Goal: Task Accomplishment & Management: Manage account settings

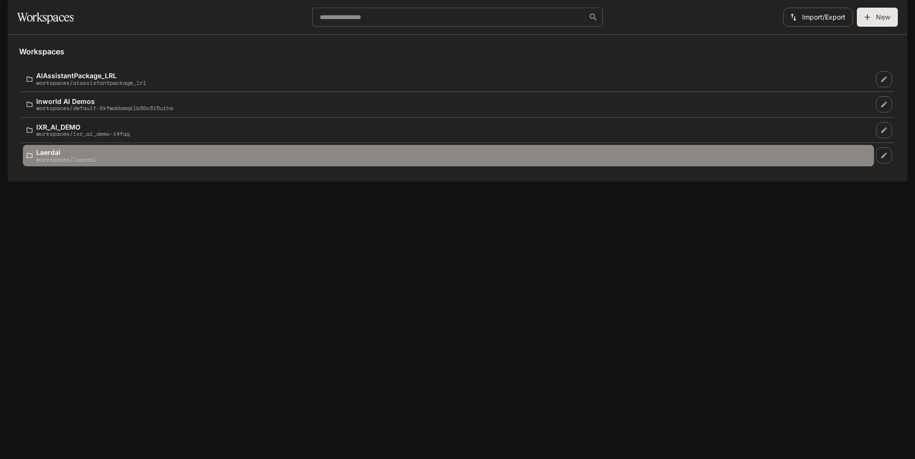
click at [64, 166] on link "Laerdal workspaces/laerdal" at bounding box center [448, 155] width 851 height 21
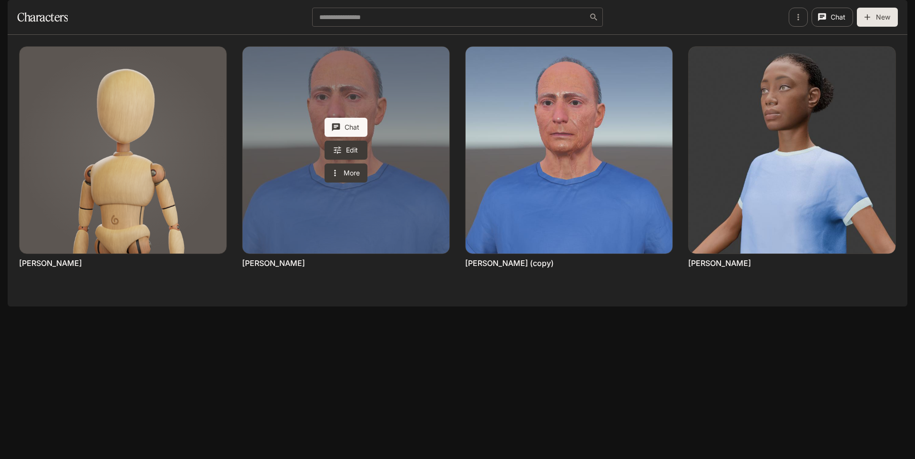
click at [402, 115] on link "James Turner" at bounding box center [345, 150] width 207 height 207
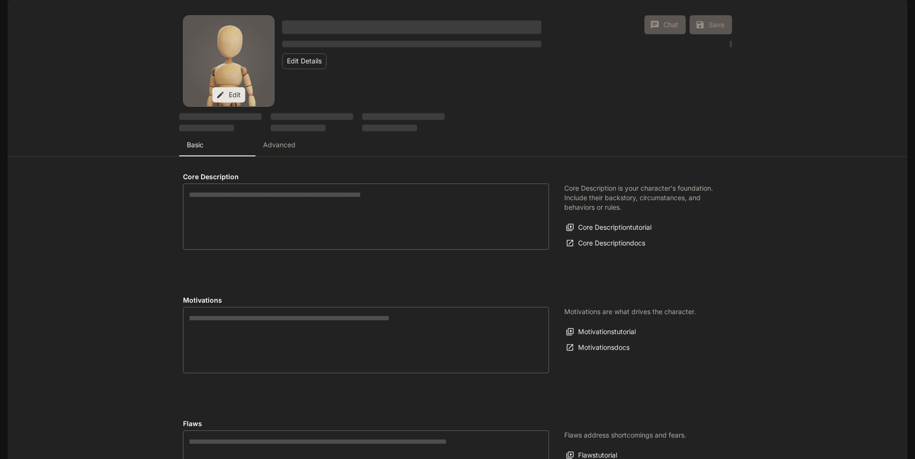
type textarea "**********"
type input "**********"
type textarea "**********"
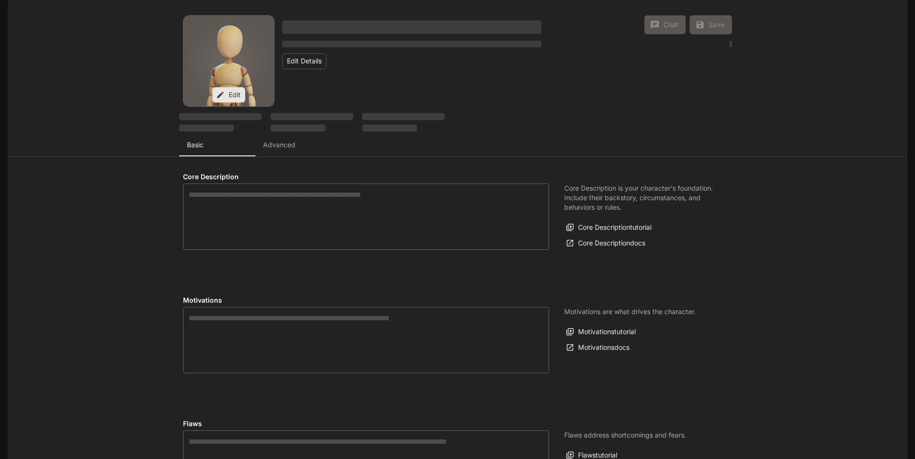
type input "*"
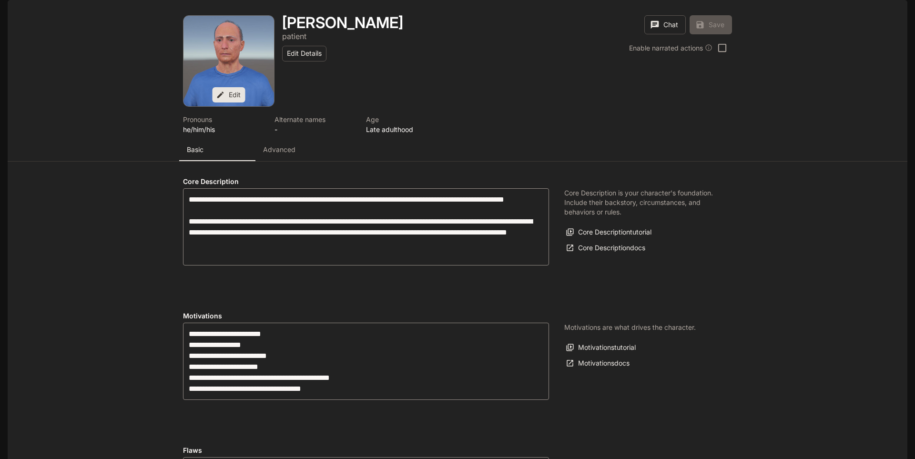
type input "**********"
click at [275, 154] on p "Advanced" at bounding box center [279, 150] width 32 height 10
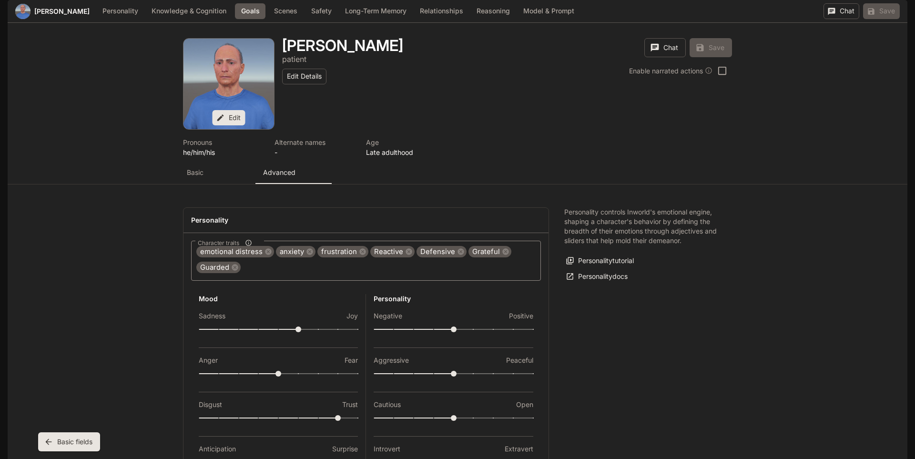
scroll to position [779, 0]
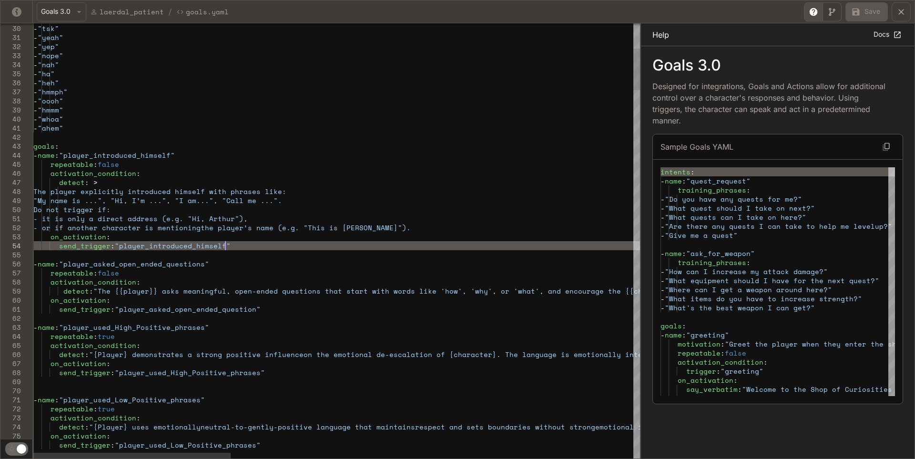
scroll to position [0, 0]
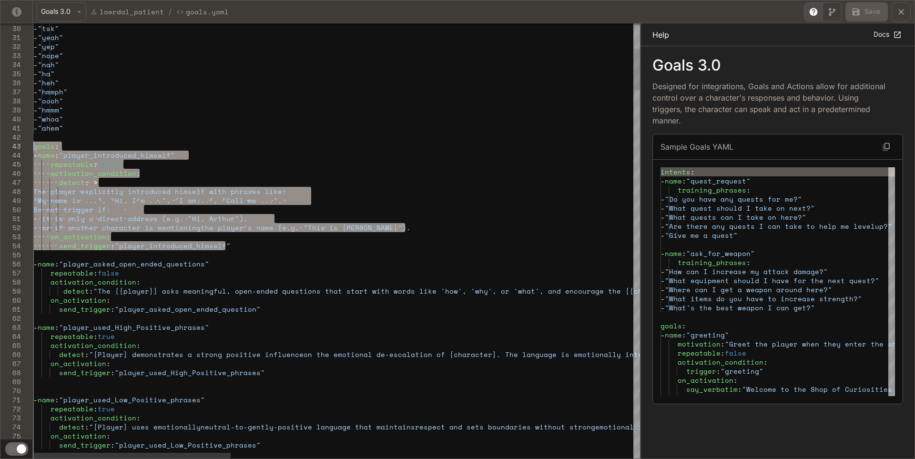
drag, startPoint x: 228, startPoint y: 244, endPoint x: 31, endPoint y: 144, distance: 220.7
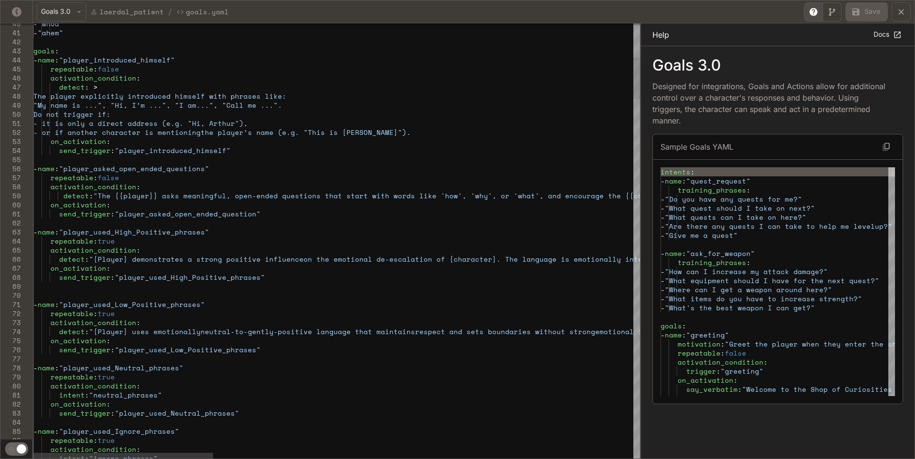
drag, startPoint x: 76, startPoint y: 62, endPoint x: 181, endPoint y: 60, distance: 104.3
drag, startPoint x: 75, startPoint y: 58, endPoint x: 181, endPoint y: 61, distance: 106.3
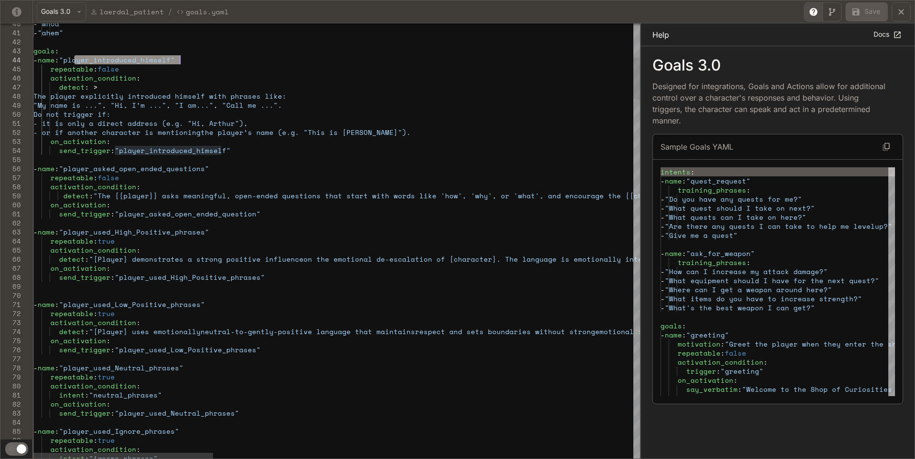
drag, startPoint x: 196, startPoint y: 61, endPoint x: 75, endPoint y: 63, distance: 121.0
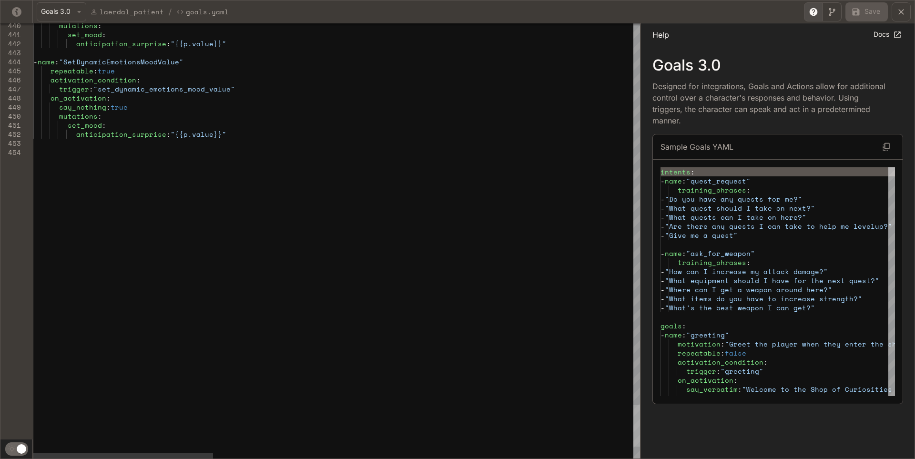
click at [633, 418] on div "yaml-editor" at bounding box center [636, 425] width 7 height 41
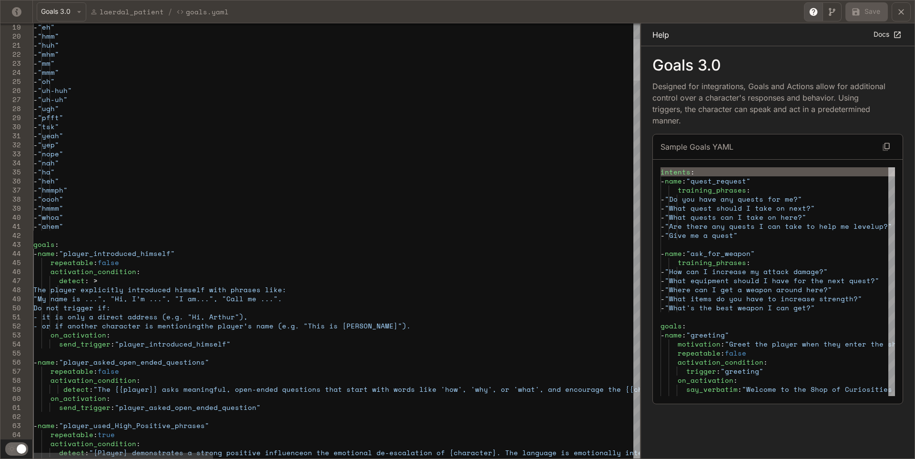
click at [640, 47] on div "yaml-editor" at bounding box center [636, 59] width 7 height 41
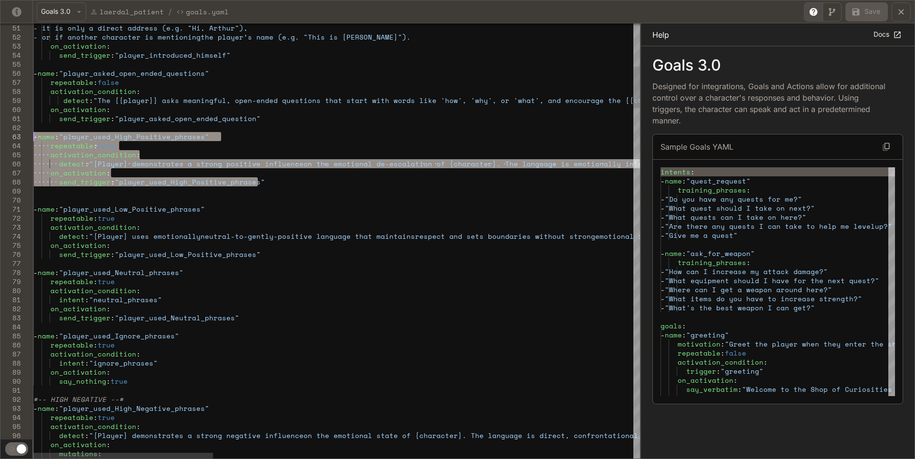
drag, startPoint x: 265, startPoint y: 179, endPoint x: 30, endPoint y: 133, distance: 239.2
drag, startPoint x: 267, startPoint y: 184, endPoint x: 11, endPoint y: 133, distance: 261.3
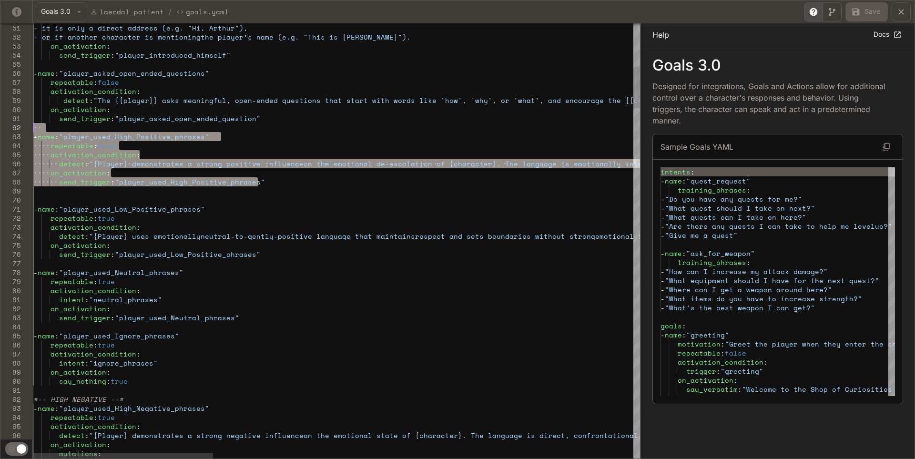
drag, startPoint x: 271, startPoint y: 183, endPoint x: 17, endPoint y: 131, distance: 258.8
drag, startPoint x: 274, startPoint y: 182, endPoint x: 6, endPoint y: 138, distance: 271.8
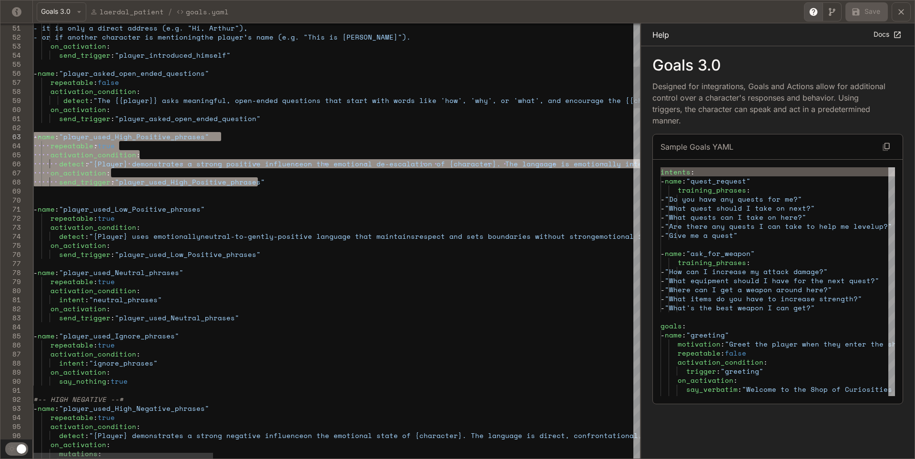
type textarea "**********"
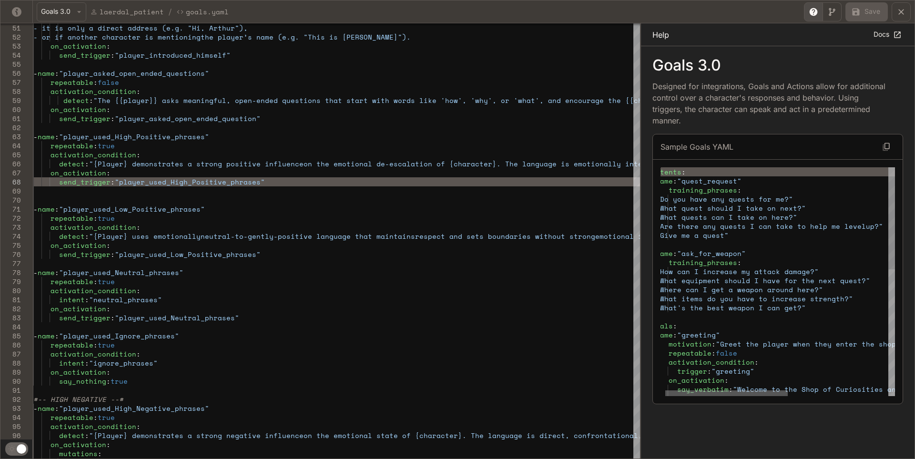
click at [701, 396] on div "yaml-editor" at bounding box center [726, 393] width 122 height 6
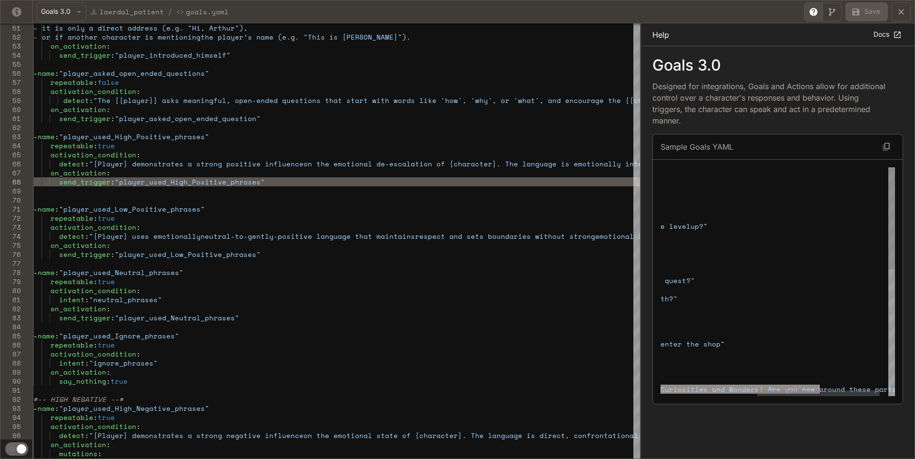
drag, startPoint x: 742, startPoint y: 387, endPoint x: 820, endPoint y: 389, distance: 78.6
click at [820, 389] on div "intents : - name : "quest_request" training_phrases : - "Do you have any quests…" at bounding box center [693, 423] width 435 height 513
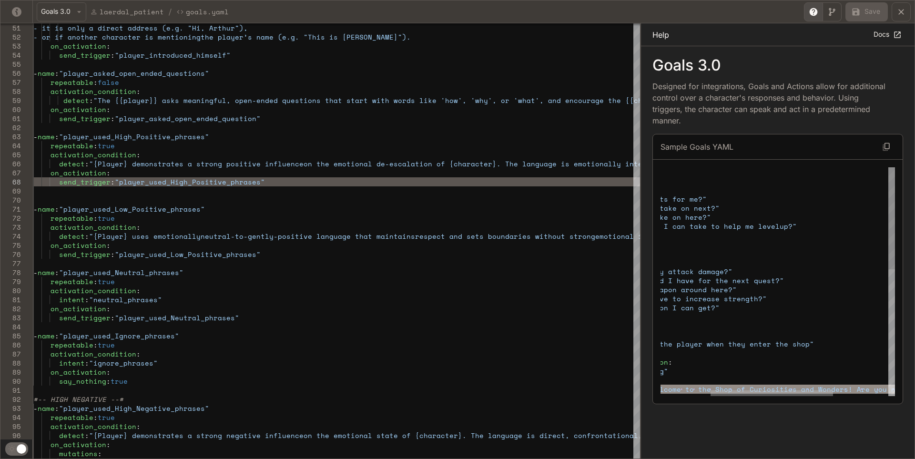
click at [710, 393] on div "yaml-editor" at bounding box center [771, 393] width 122 height 6
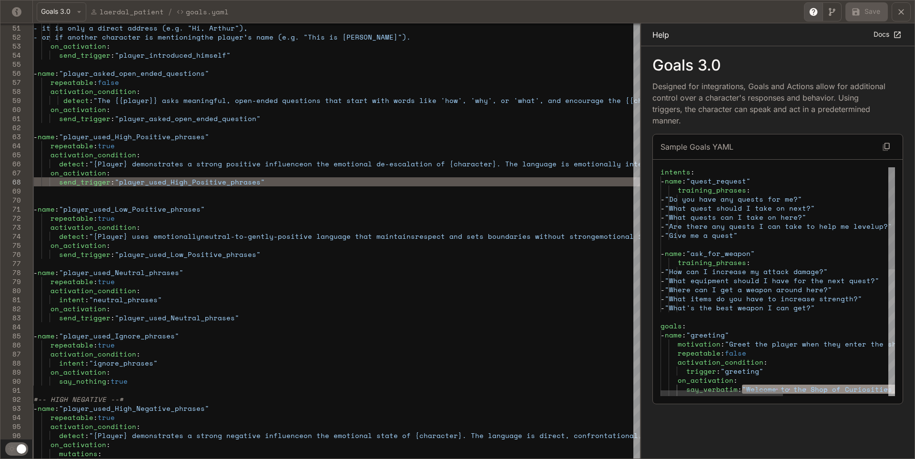
click at [824, 382] on div "intents : - name : "quest_request" training_phrases : - "Do you have any quests…" at bounding box center [877, 423] width 435 height 513
click at [761, 387] on div "intents : - name : "quest_request" training_phrases : - "Do you have any quests…" at bounding box center [877, 423] width 435 height 513
click at [745, 380] on div "intents : - name : "quest_request" training_phrases : - "Do you have any quests…" at bounding box center [877, 423] width 435 height 513
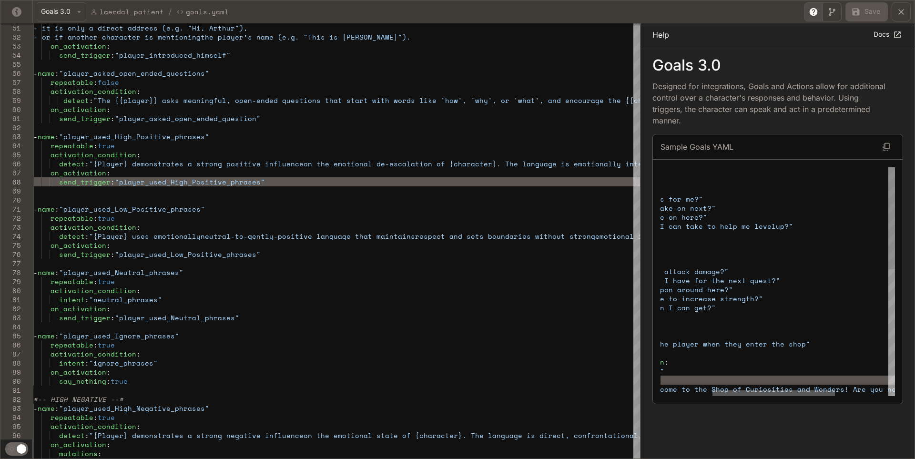
click at [834, 396] on div "yaml-editor" at bounding box center [773, 393] width 122 height 6
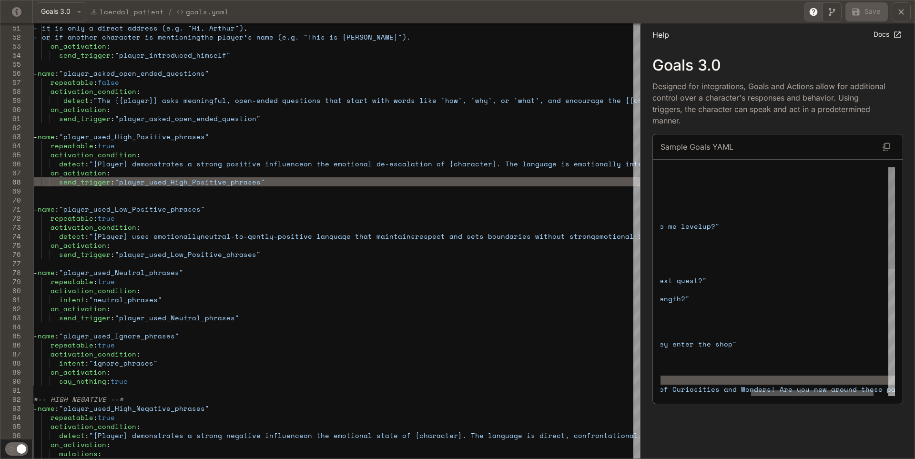
click at [872, 396] on div "yaml-editor" at bounding box center [812, 393] width 122 height 6
click at [765, 390] on div "yaml-editor" at bounding box center [826, 393] width 122 height 6
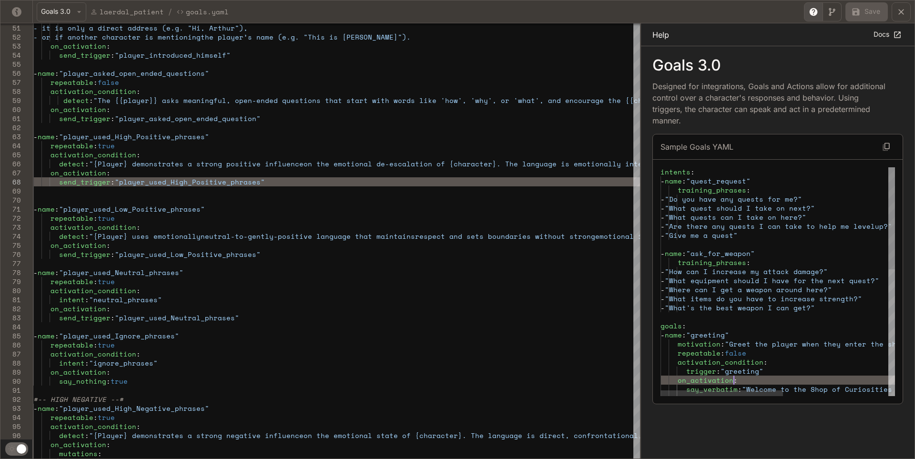
click at [692, 346] on div "intents : - name : "quest_request" training_phrases : - "Do you have any quests…" at bounding box center [877, 423] width 435 height 513
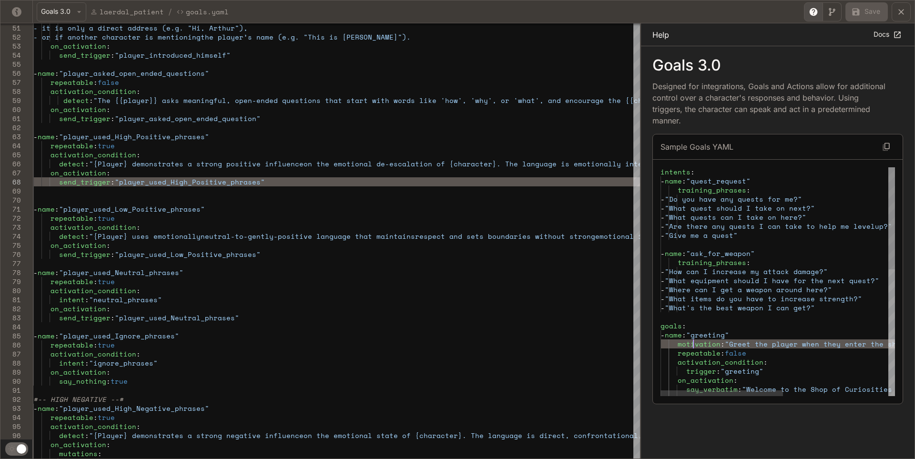
click at [683, 337] on div "intents : - name : "quest_request" training_phrases : - "Do you have any quests…" at bounding box center [877, 423] width 435 height 513
click at [730, 337] on div "intents : - name : "quest_request" training_phrases : - "Do you have any quests…" at bounding box center [877, 423] width 435 height 513
click at [747, 343] on div "intents : - name : "quest_request" training_phrases : - "Do you have any quests…" at bounding box center [877, 423] width 435 height 513
type textarea "**********"
click at [744, 366] on div "intents : - name : "quest_request" training_phrases : - "Do you have any quests…" at bounding box center [877, 423] width 435 height 513
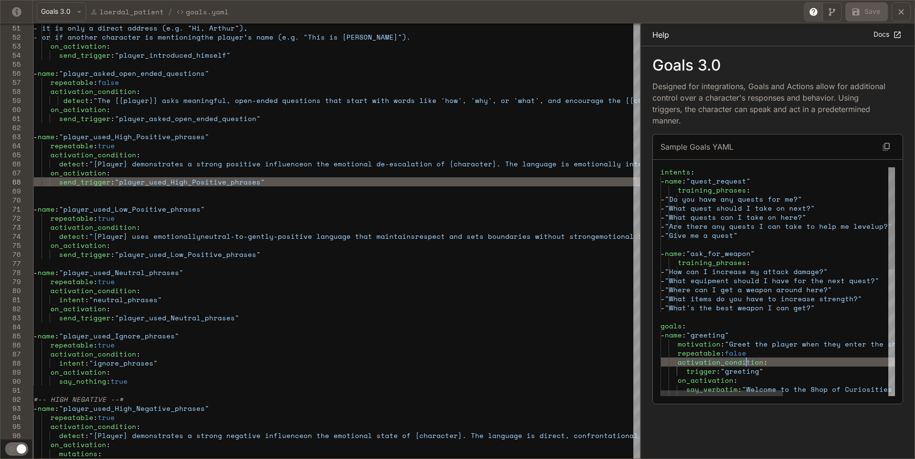
click at [684, 367] on div "intents : - name : "quest_request" training_phrases : - "Do you have any quests…" at bounding box center [877, 423] width 435 height 513
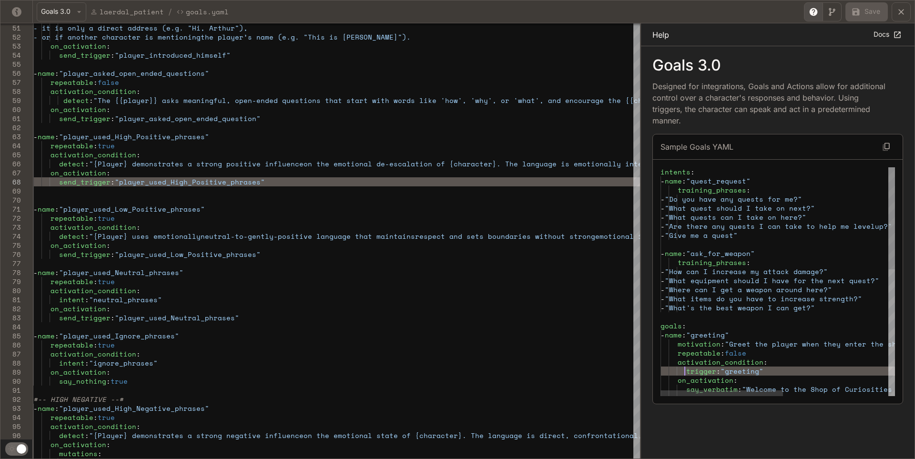
click at [735, 371] on div "intents : - name : "quest_request" training_phrases : - "Do you have any quests…" at bounding box center [877, 423] width 435 height 513
click at [744, 372] on div "intents : - name : "quest_request" training_phrases : - "Do you have any quests…" at bounding box center [877, 423] width 435 height 513
click at [752, 372] on div "intents : - name : "quest_request" training_phrases : - "Do you have any quests…" at bounding box center [877, 423] width 435 height 513
click at [756, 372] on div "intents : - name : "quest_request" training_phrases : - "Do you have any quests…" at bounding box center [877, 423] width 435 height 513
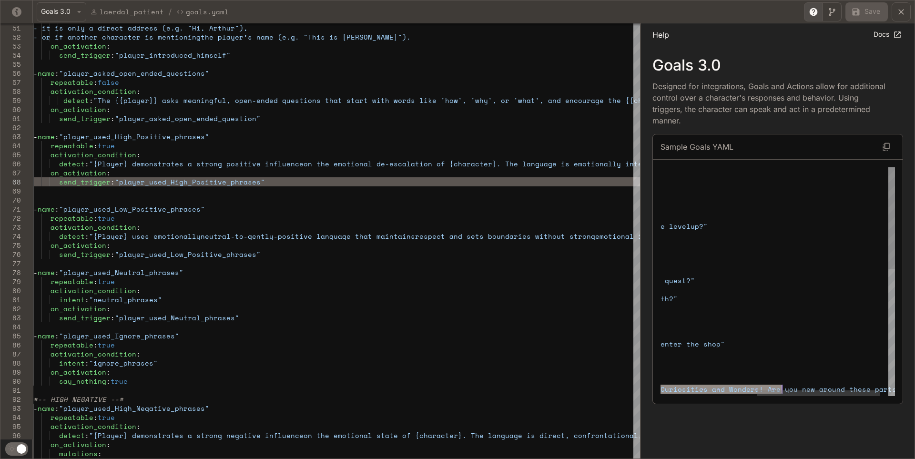
drag, startPoint x: 744, startPoint y: 387, endPoint x: 799, endPoint y: 389, distance: 55.3
click at [799, 389] on div "intents : - name : "quest_request" training_phrases : - "Do you have any quests…" at bounding box center [693, 423] width 435 height 513
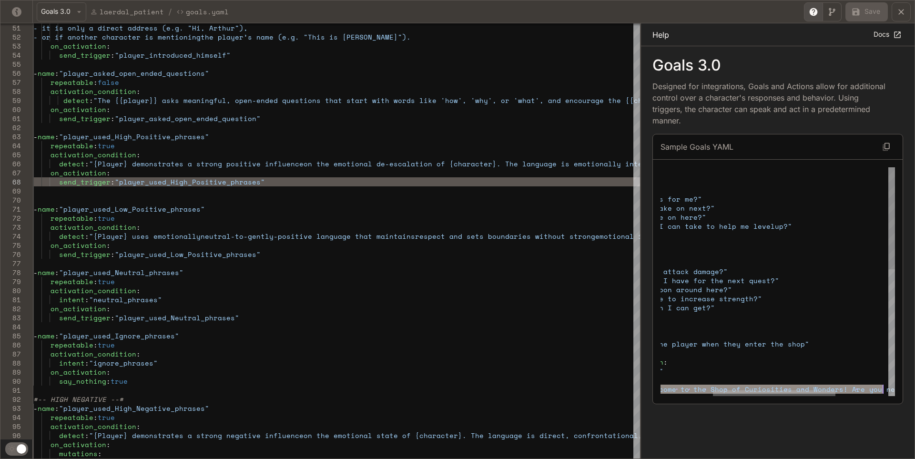
click at [713, 396] on div "yaml-editor" at bounding box center [774, 393] width 122 height 6
